Goal: Transaction & Acquisition: Book appointment/travel/reservation

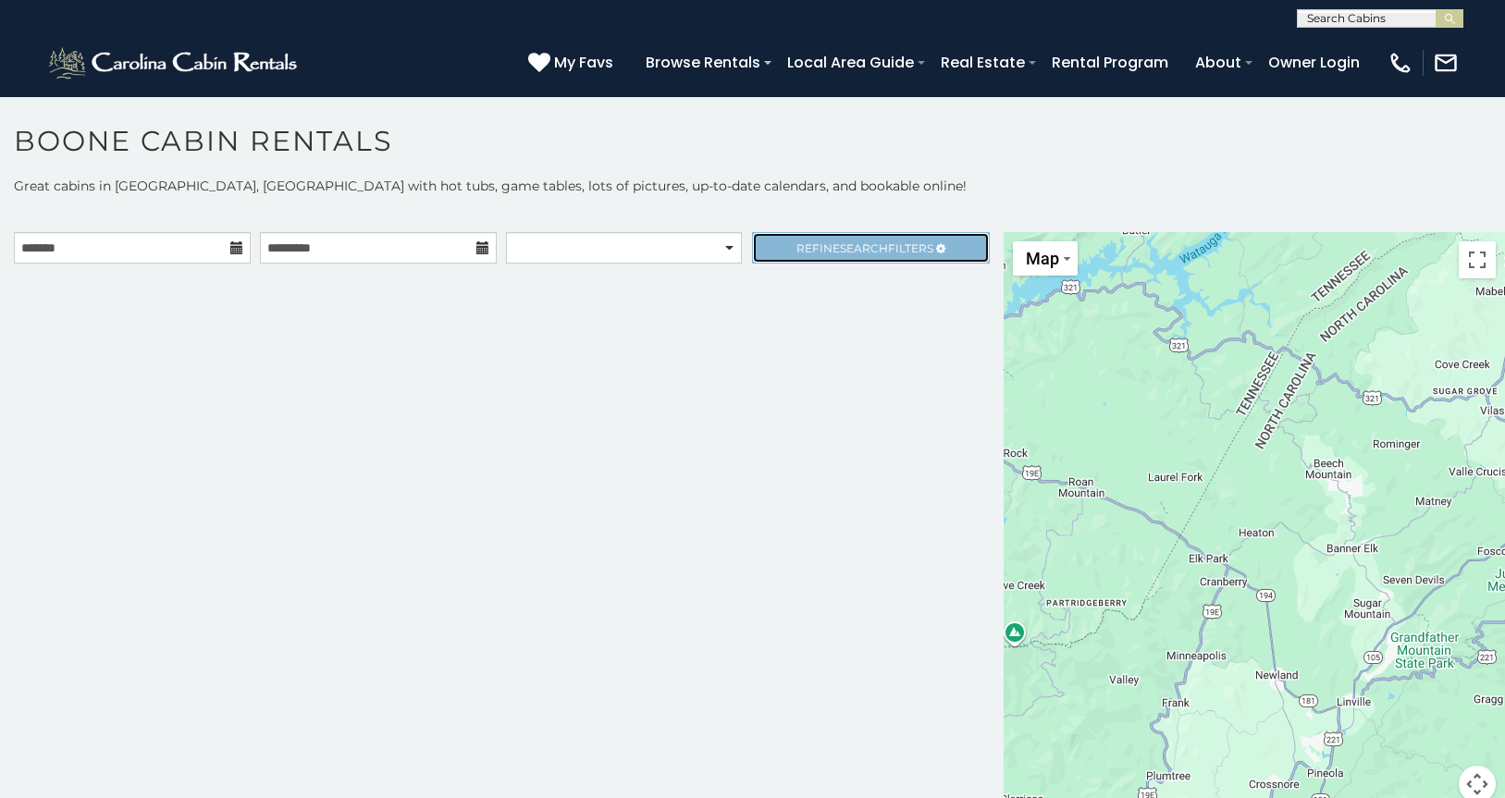
click at [775, 249] on link "Refine Search Filters" at bounding box center [870, 247] width 237 height 31
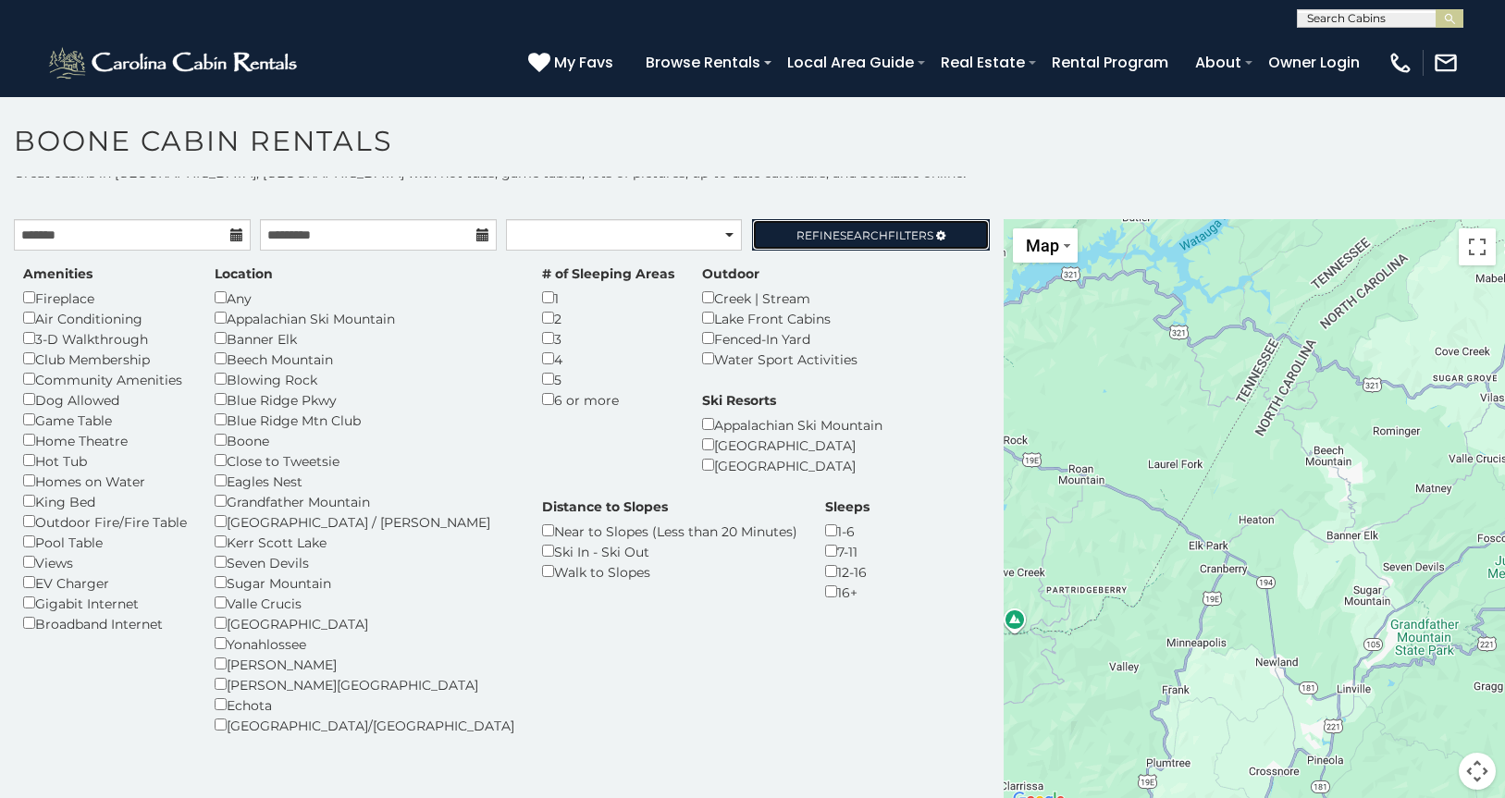
scroll to position [17, 0]
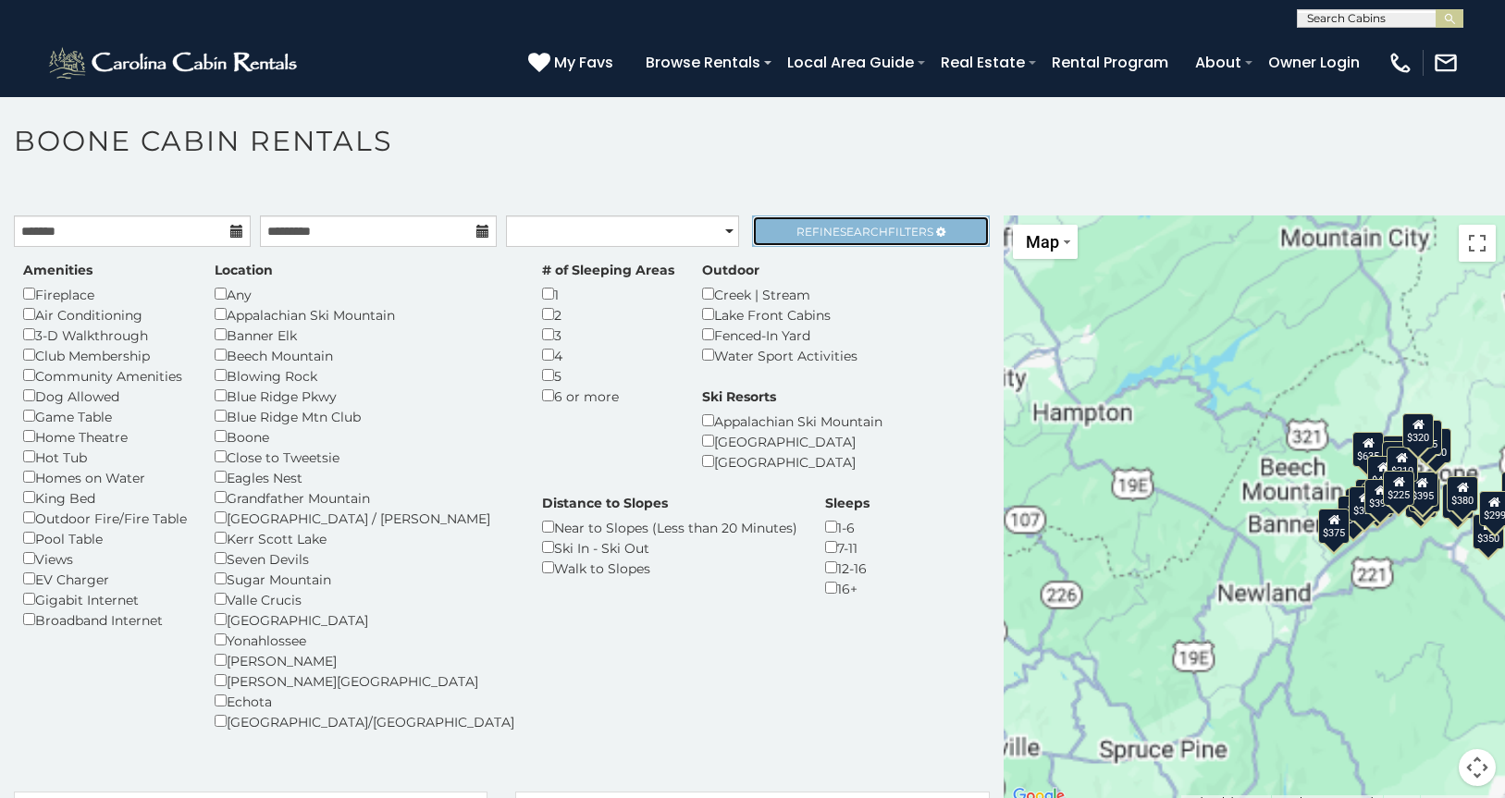
click at [849, 242] on link "Refine Search Filters" at bounding box center [870, 231] width 237 height 31
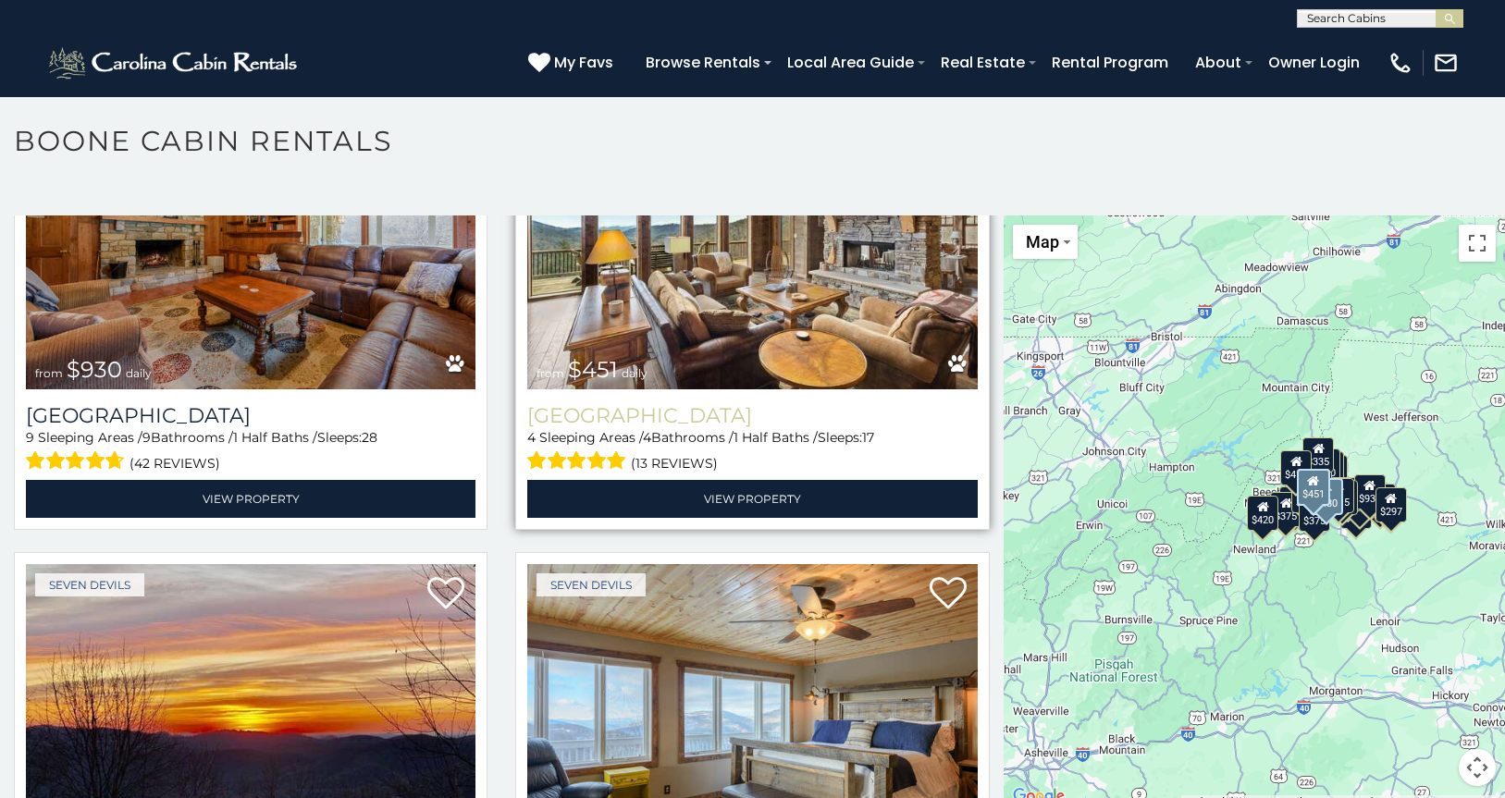
scroll to position [185, 0]
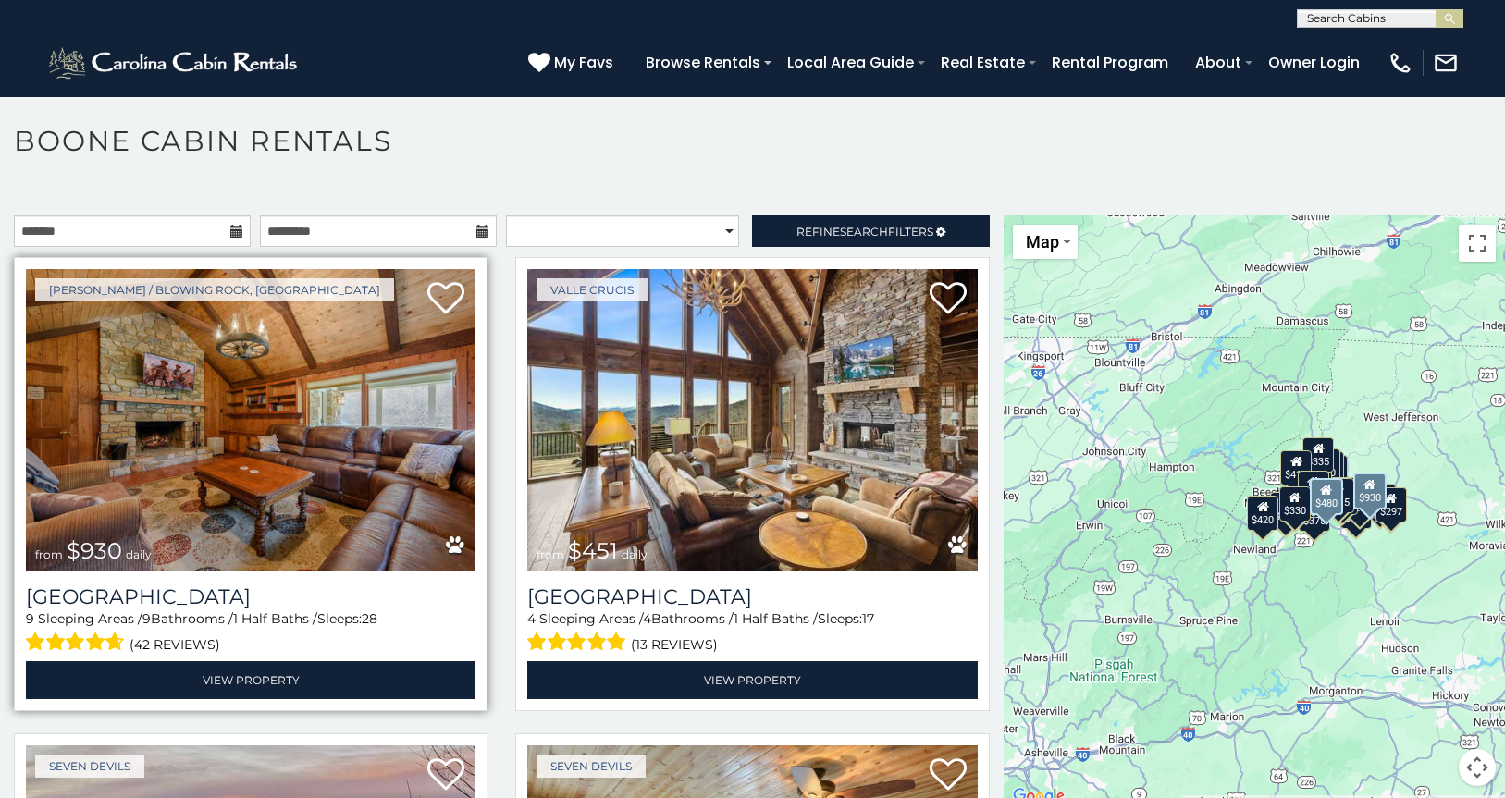
click at [326, 441] on img at bounding box center [251, 420] width 450 height 302
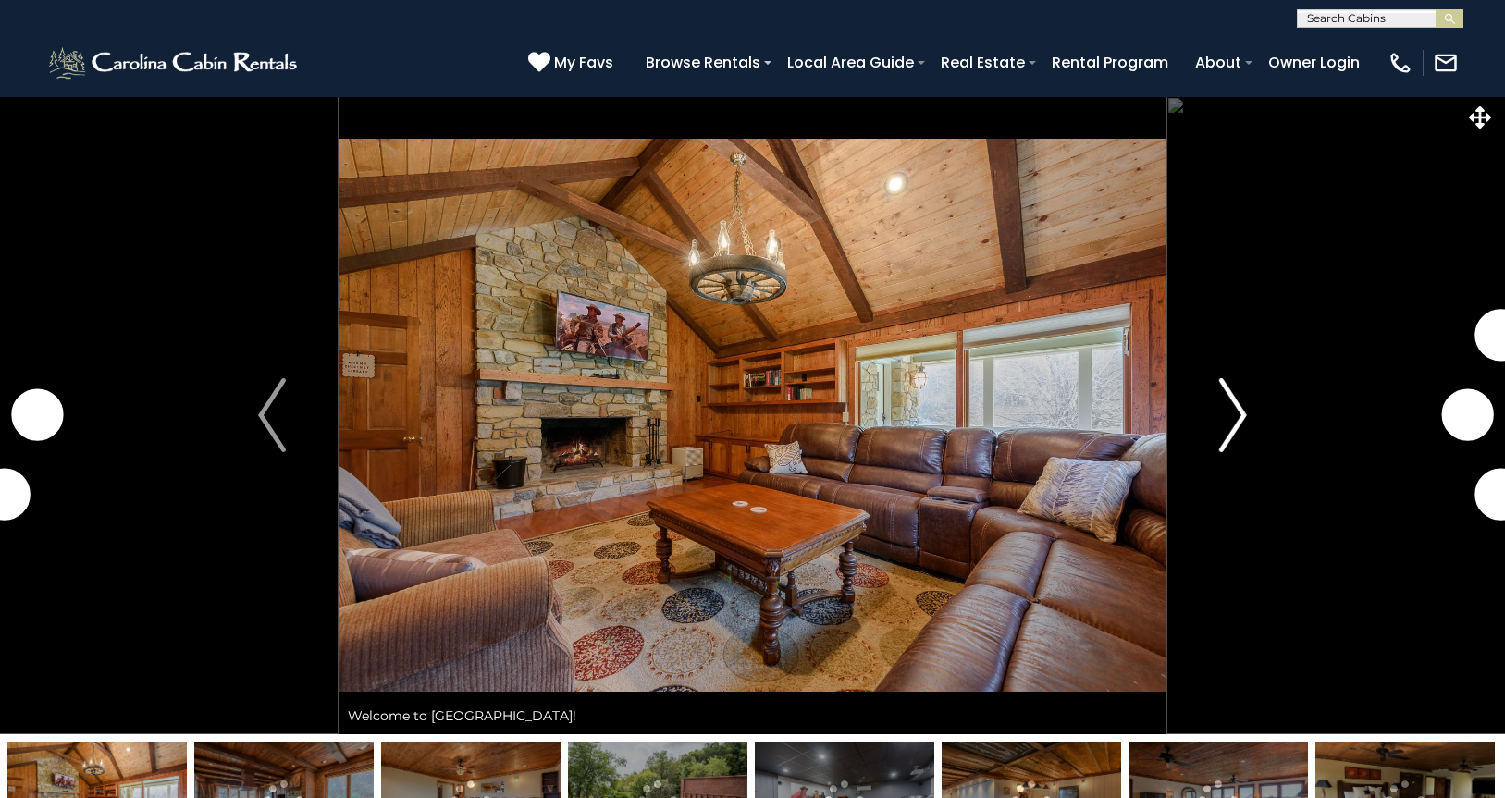
click at [1242, 424] on img "Next" at bounding box center [1233, 415] width 28 height 74
